Goal: Information Seeking & Learning: Learn about a topic

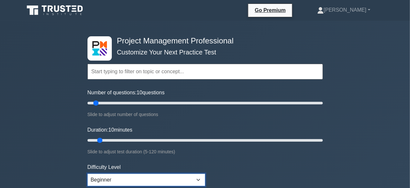
click at [88, 174] on select "Beginner Intermediate Expert" at bounding box center [147, 180] width 118 height 12
select select "intermediate"
click option "Intermediate" at bounding box center [0, 0] width 0 height 0
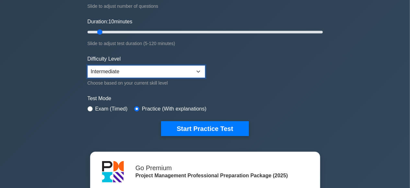
scroll to position [111, 0]
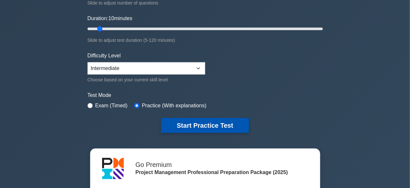
click at [214, 122] on button "Start Practice Test" at bounding box center [205, 125] width 88 height 15
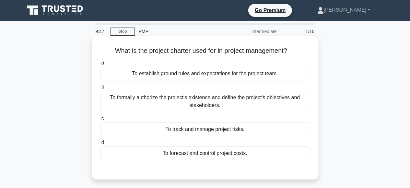
click at [103, 88] on span "b." at bounding box center [103, 87] width 4 height 6
click at [100, 88] on input "b. To formally authorize the project's existence and define the project's objec…" at bounding box center [100, 87] width 0 height 4
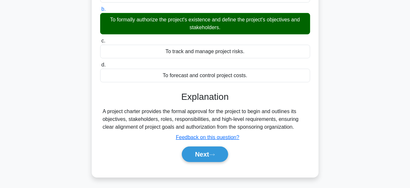
scroll to position [79, 0]
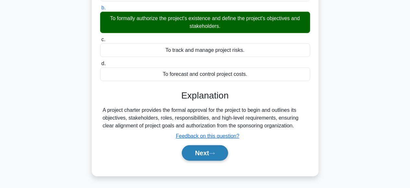
click at [198, 154] on button "Next" at bounding box center [205, 153] width 46 height 16
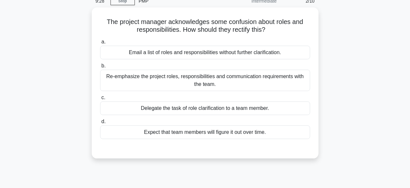
scroll to position [30, 0]
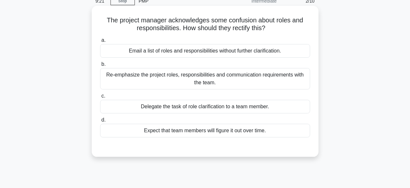
click at [106, 76] on div "Re-emphasize the project roles, responsibilities and communication requirements…" at bounding box center [205, 78] width 210 height 21
click at [100, 66] on input "b. Re-emphasize the project roles, responsibilities and communication requireme…" at bounding box center [100, 64] width 0 height 4
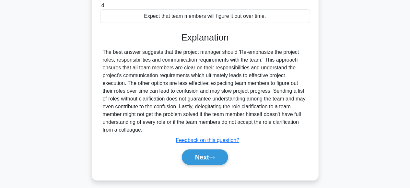
scroll to position [149, 0]
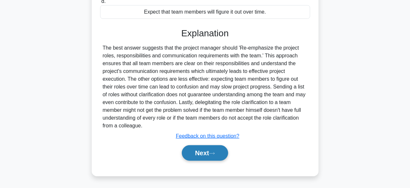
click at [197, 151] on button "Next" at bounding box center [205, 153] width 46 height 16
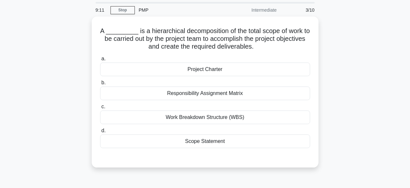
scroll to position [20, 0]
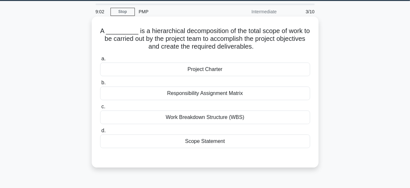
click at [195, 117] on div "Work Breakdown Structure (WBS)" at bounding box center [205, 118] width 210 height 14
click at [100, 109] on input "c. Work Breakdown Structure (WBS)" at bounding box center [100, 107] width 0 height 4
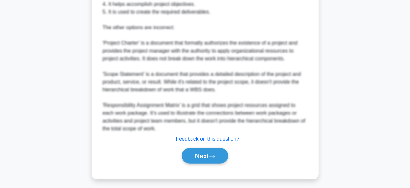
scroll to position [273, 0]
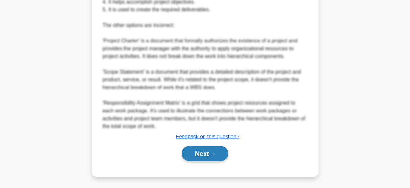
click at [192, 150] on button "Next" at bounding box center [205, 154] width 46 height 16
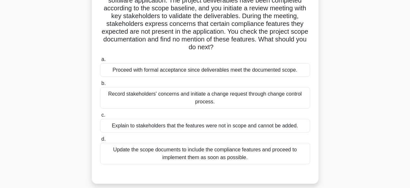
scroll to position [60, 0]
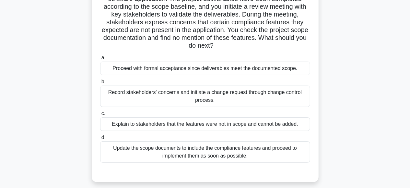
click at [128, 95] on div "Record stakeholders' concerns and initiate a change request through change cont…" at bounding box center [205, 96] width 210 height 21
click at [100, 84] on input "b. Record stakeholders' concerns and initiate a change request through change c…" at bounding box center [100, 82] width 0 height 4
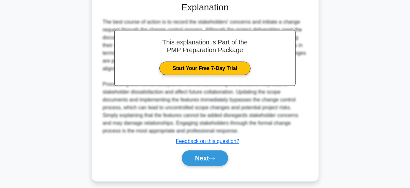
scroll to position [234, 0]
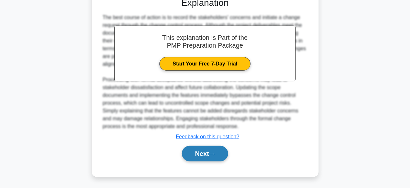
click at [202, 155] on button "Next" at bounding box center [205, 154] width 46 height 16
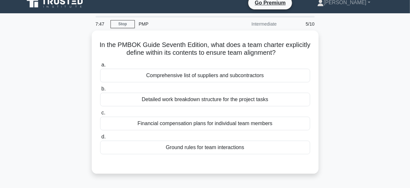
scroll to position [4, 0]
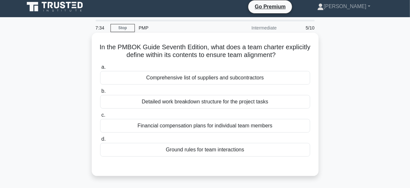
click at [180, 151] on div "Ground rules for team interactions" at bounding box center [205, 150] width 210 height 14
click at [100, 141] on input "d. Ground rules for team interactions" at bounding box center [100, 139] width 0 height 4
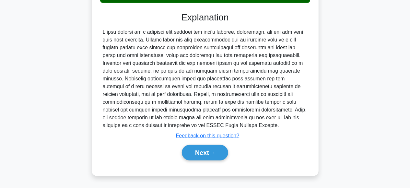
scroll to position [162, 0]
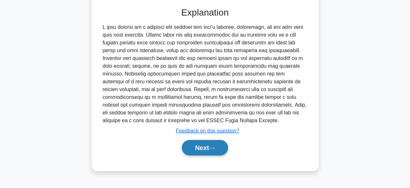
click at [192, 146] on button "Next" at bounding box center [205, 148] width 46 height 16
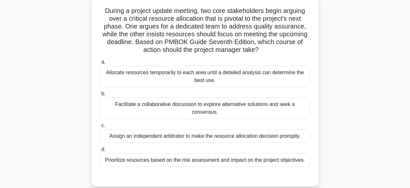
scroll to position [40, 0]
click at [123, 107] on div "Facilitate a collaborative discussion to explore alternative solutions and seek…" at bounding box center [205, 108] width 210 height 21
click at [100, 96] on input "b. Facilitate a collaborative discussion to explore alternative solutions and s…" at bounding box center [100, 94] width 0 height 4
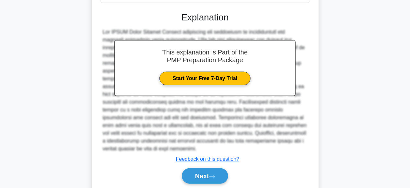
scroll to position [218, 0]
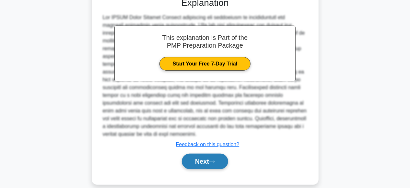
click at [200, 154] on button "Next" at bounding box center [205, 162] width 46 height 16
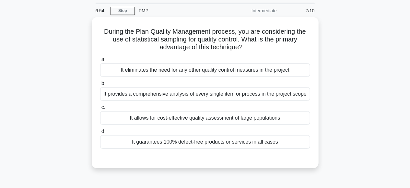
scroll to position [18, 0]
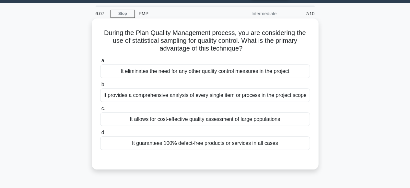
click at [108, 94] on div "It provides a comprehensive analysis of every single item or process in the pro…" at bounding box center [205, 95] width 210 height 14
click at [100, 87] on input "b. It provides a comprehensive analysis of every single item or process in the …" at bounding box center [100, 85] width 0 height 4
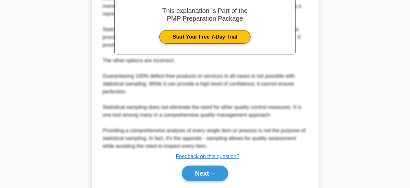
scroll to position [227, 0]
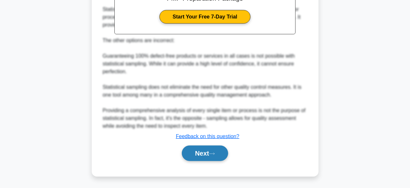
click at [206, 151] on button "Next" at bounding box center [205, 154] width 46 height 16
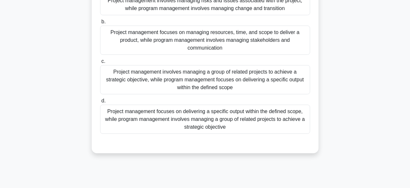
scroll to position [83, 0]
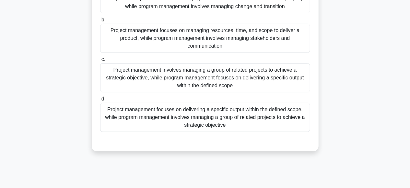
click at [284, 112] on div "Project management focuses on delivering a specific output within the defined s…" at bounding box center [205, 117] width 210 height 29
click at [100, 101] on input "d. Project management focuses on delivering a specific output within the define…" at bounding box center [100, 99] width 0 height 4
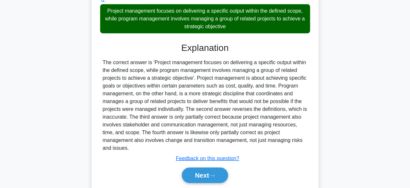
scroll to position [203, 0]
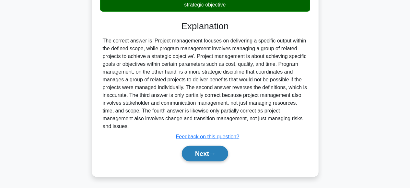
click at [203, 156] on button "Next" at bounding box center [205, 154] width 46 height 16
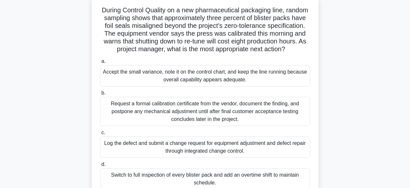
scroll to position [162, 0]
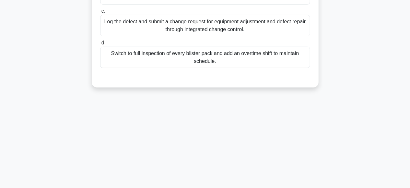
click at [207, 26] on div "Log the defect and submit a change request for equipment adjustment and defect …" at bounding box center [205, 25] width 210 height 21
click at [100, 13] on input "c. Log the defect and submit a change request for equipment adjustment and defe…" at bounding box center [100, 11] width 0 height 4
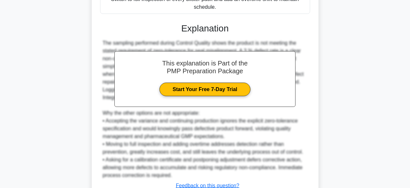
scroll to position [220, 0]
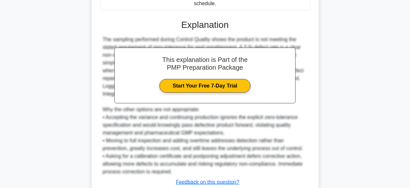
click at [258, 116] on div "The sampling performed during Control Quality shows the product is not meeting …" at bounding box center [205, 106] width 205 height 140
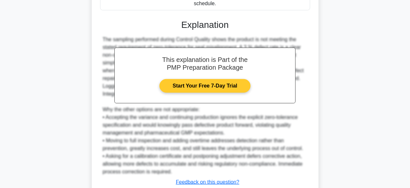
click at [223, 79] on link "Start Your Free 7-Day Trial" at bounding box center [204, 86] width 91 height 14
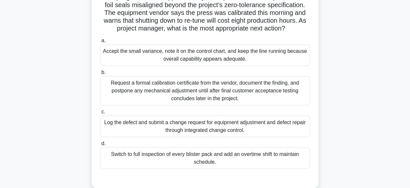
scroll to position [66, 0]
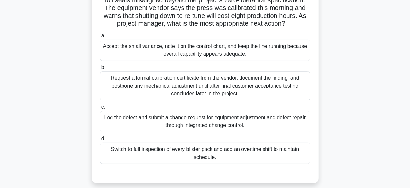
click at [194, 123] on div "Log the defect and submit a change request for equipment adjustment and defect …" at bounding box center [205, 121] width 210 height 21
click at [100, 109] on input "c. Log the defect and submit a change request for equipment adjustment and defe…" at bounding box center [100, 107] width 0 height 4
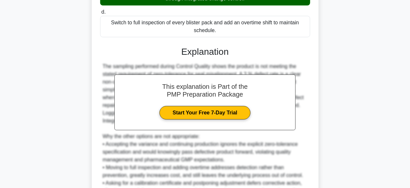
scroll to position [265, 0]
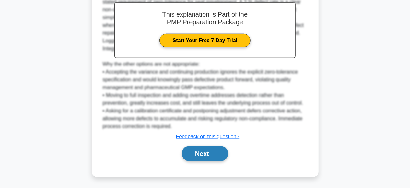
click at [209, 154] on button "Next" at bounding box center [205, 154] width 46 height 16
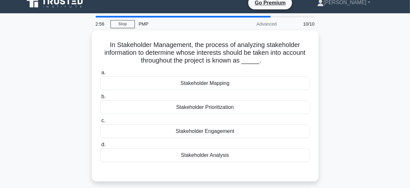
scroll to position [0, 0]
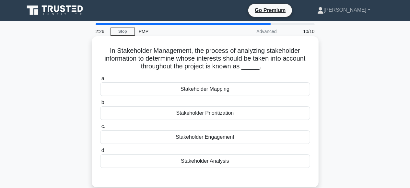
click at [192, 161] on div "Stakeholder Analysis" at bounding box center [205, 161] width 210 height 14
click at [100, 153] on input "d. Stakeholder Analysis" at bounding box center [100, 150] width 0 height 4
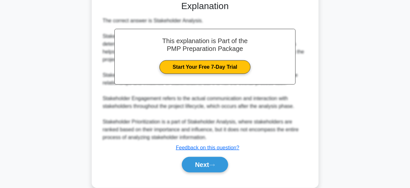
scroll to position [180, 0]
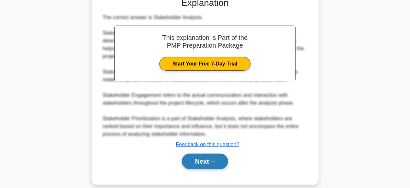
click at [201, 158] on button "Next" at bounding box center [205, 162] width 46 height 16
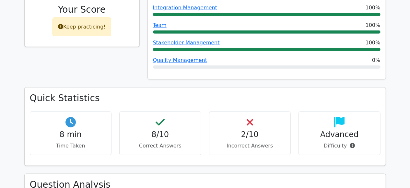
scroll to position [340, 0]
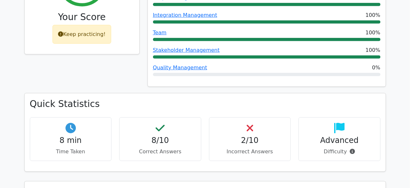
click at [333, 135] on h4 "Advanced" at bounding box center [339, 139] width 71 height 9
click at [335, 147] on p "Difficulty" at bounding box center [339, 151] width 71 height 8
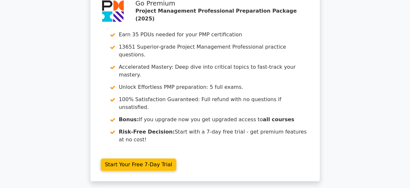
scroll to position [1000, 0]
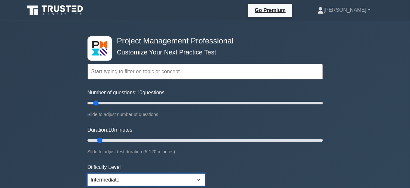
click at [88, 174] on select "Beginner Intermediate Expert" at bounding box center [147, 180] width 118 height 12
select select "expert"
click option "Expert" at bounding box center [0, 0] width 0 height 0
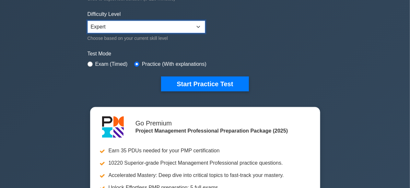
scroll to position [153, 0]
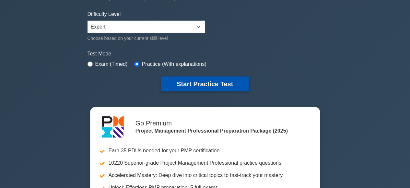
click at [222, 79] on button "Start Practice Test" at bounding box center [205, 83] width 88 height 15
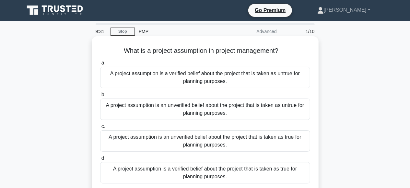
click at [156, 136] on div "A project assumption is an unverified belief about the project that is taken as…" at bounding box center [205, 140] width 210 height 21
click at [100, 129] on input "c. A project assumption is an unverified belief about the project that is taken…" at bounding box center [100, 126] width 0 height 4
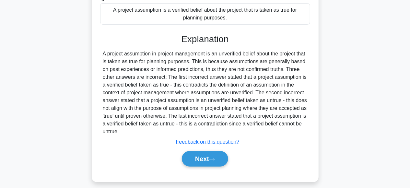
scroll to position [161, 0]
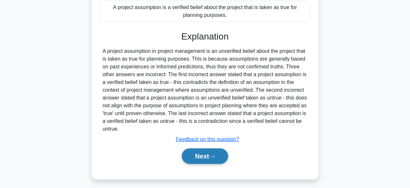
click at [207, 154] on button "Next" at bounding box center [205, 156] width 46 height 16
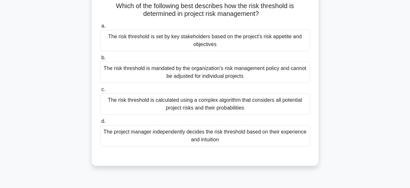
scroll to position [46, 0]
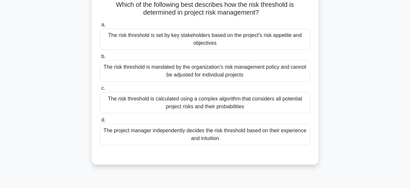
click at [288, 42] on div "The risk threshold is set by key stakeholders based on the project's risk appet…" at bounding box center [205, 39] width 210 height 21
click at [100, 27] on input "a. The risk threshold is set by key stakeholders based on the project's risk ap…" at bounding box center [100, 25] width 0 height 4
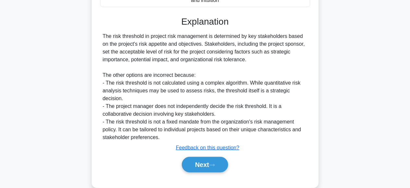
scroll to position [187, 0]
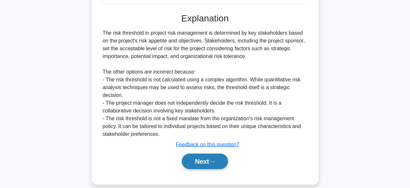
click at [186, 154] on button "Next" at bounding box center [205, 162] width 46 height 16
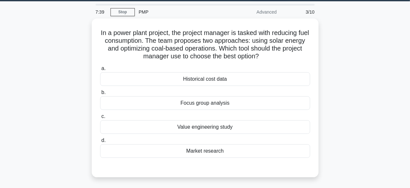
scroll to position [21, 0]
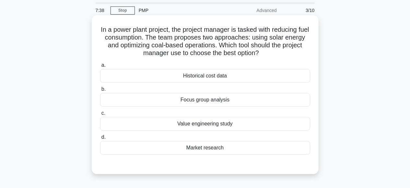
click at [205, 125] on div "Value engineering study" at bounding box center [205, 124] width 210 height 14
click at [100, 115] on input "c. Value engineering study" at bounding box center [100, 113] width 0 height 4
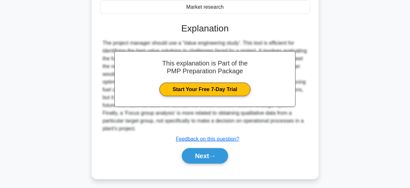
scroll to position [164, 0]
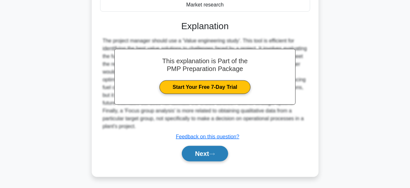
click at [204, 153] on button "Next" at bounding box center [205, 154] width 46 height 16
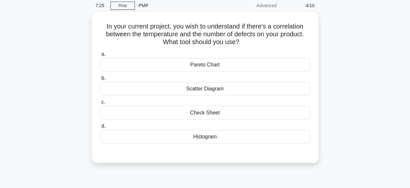
scroll to position [25, 0]
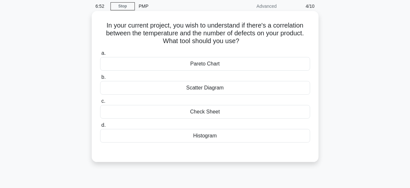
click at [206, 67] on div "Pareto Chart" at bounding box center [205, 64] width 210 height 14
click at [100, 55] on input "a. Pareto Chart" at bounding box center [100, 53] width 0 height 4
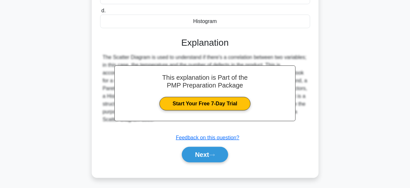
scroll to position [162, 0]
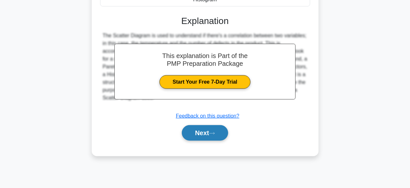
click at [201, 134] on button "Next" at bounding box center [205, 133] width 46 height 16
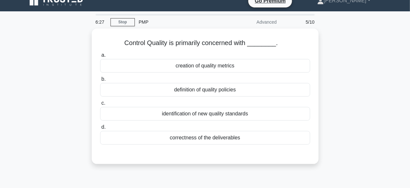
scroll to position [10, 0]
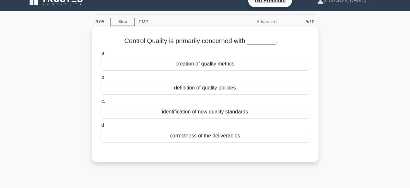
click at [199, 137] on div "correctness of the deliverables" at bounding box center [205, 136] width 210 height 14
click at [100, 127] on input "d. correctness of the deliverables" at bounding box center [100, 125] width 0 height 4
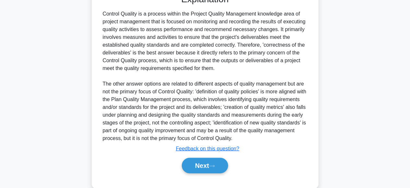
scroll to position [180, 0]
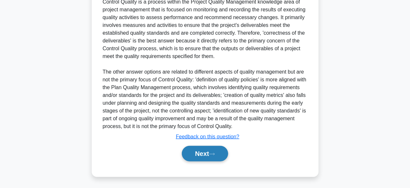
click at [192, 156] on button "Next" at bounding box center [205, 154] width 46 height 16
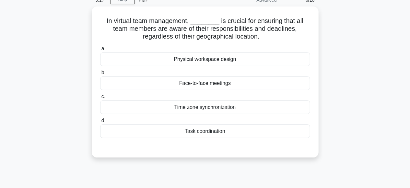
scroll to position [31, 0]
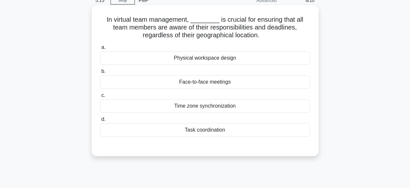
click at [197, 106] on div "Time zone synchronization" at bounding box center [205, 106] width 210 height 14
click at [100, 98] on input "c. Time zone synchronization" at bounding box center [100, 95] width 0 height 4
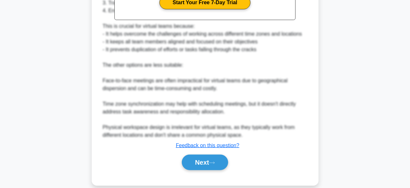
scroll to position [251, 0]
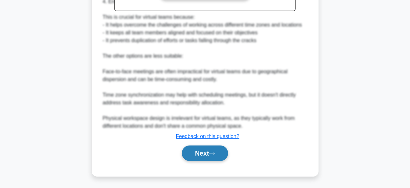
click at [197, 154] on button "Next" at bounding box center [205, 154] width 46 height 16
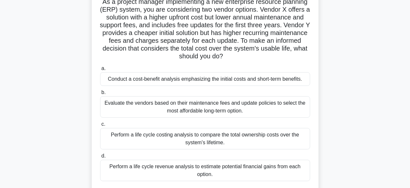
scroll to position [51, 0]
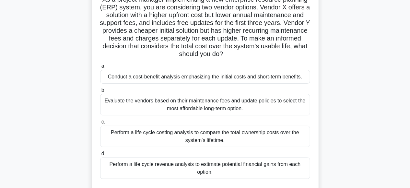
click at [259, 76] on div "Conduct a cost-benefit analysis emphasizing the initial costs and short-term be…" at bounding box center [205, 77] width 210 height 14
click at [100, 68] on input "a. Conduct a cost-benefit analysis emphasizing the initial costs and short-term…" at bounding box center [100, 66] width 0 height 4
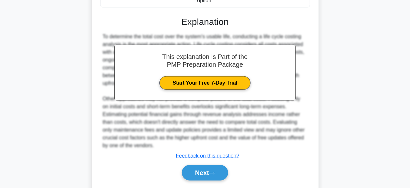
scroll to position [243, 0]
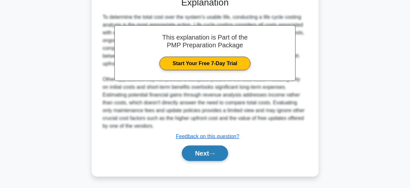
click at [203, 150] on button "Next" at bounding box center [205, 154] width 46 height 16
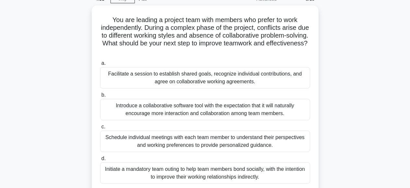
scroll to position [33, 0]
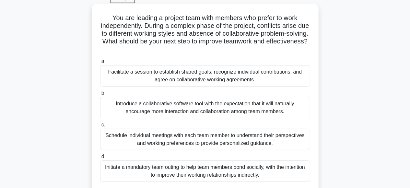
click at [148, 74] on div "Facilitate a session to establish shared goals, recognize individual contributi…" at bounding box center [205, 75] width 210 height 21
click at [100, 64] on input "a. Facilitate a session to establish shared goals, recognize individual contrib…" at bounding box center [100, 61] width 0 height 4
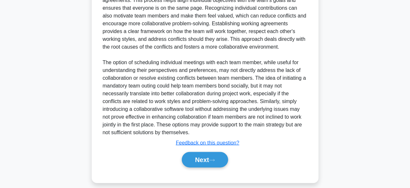
scroll to position [273, 0]
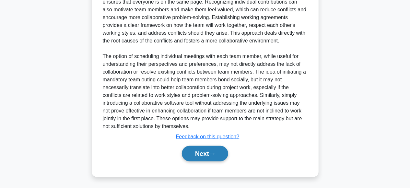
click at [195, 153] on button "Next" at bounding box center [205, 154] width 46 height 16
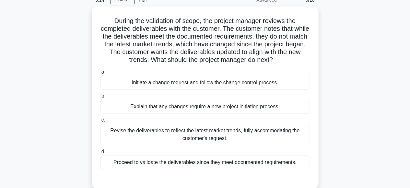
scroll to position [32, 0]
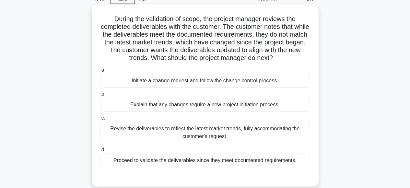
click at [172, 79] on div "Initiate a change request and follow the change control process." at bounding box center [205, 81] width 210 height 14
click at [100, 72] on input "a. Initiate a change request and follow the change control process." at bounding box center [100, 70] width 0 height 4
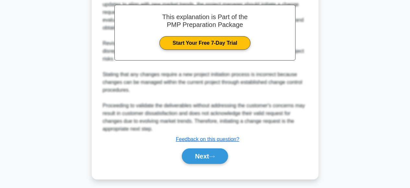
scroll to position [234, 0]
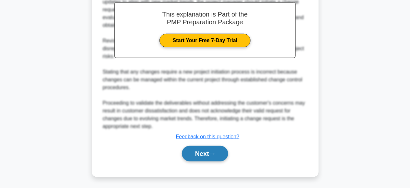
click at [198, 151] on button "Next" at bounding box center [205, 154] width 46 height 16
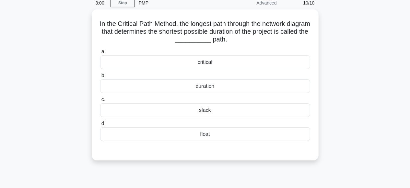
scroll to position [17, 0]
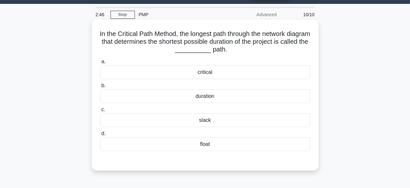
click at [264, 78] on div "critical" at bounding box center [205, 72] width 210 height 14
click at [100, 64] on input "a. critical" at bounding box center [100, 62] width 0 height 4
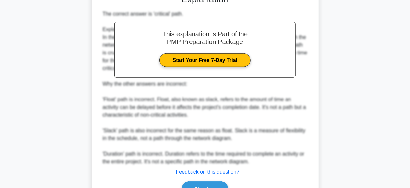
scroll to position [218, 0]
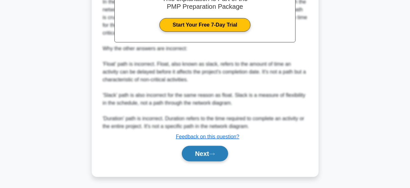
drag, startPoint x: 203, startPoint y: 153, endPoint x: 206, endPoint y: 157, distance: 5.1
click at [206, 157] on button "Next" at bounding box center [205, 154] width 46 height 16
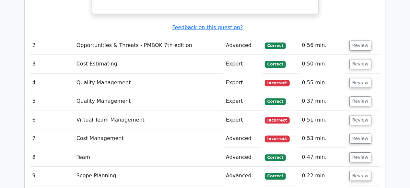
scroll to position [865, 0]
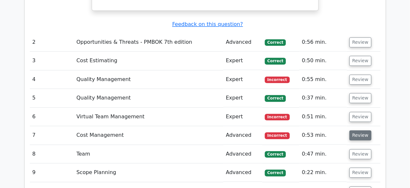
click at [355, 130] on button "Review" at bounding box center [360, 135] width 22 height 10
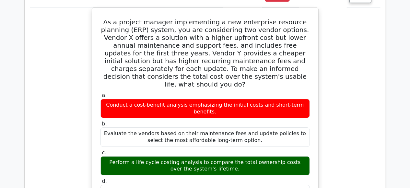
scroll to position [1035, 0]
